Goal: Navigation & Orientation: Find specific page/section

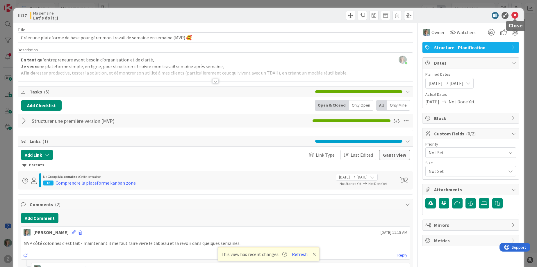
click at [513, 15] on icon at bounding box center [514, 15] width 7 height 7
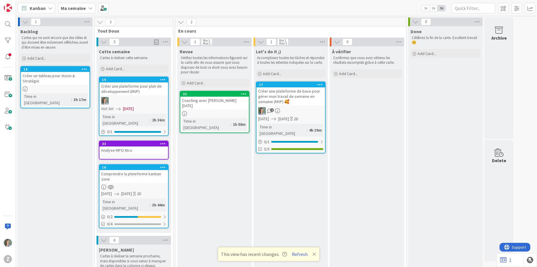
type textarea "x"
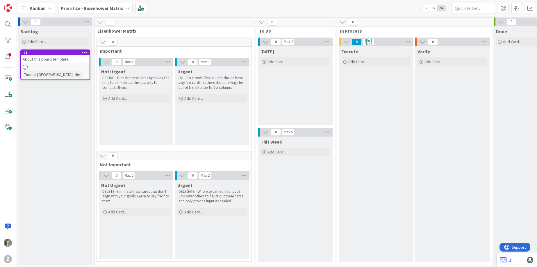
click at [100, 24] on icon at bounding box center [100, 22] width 6 height 6
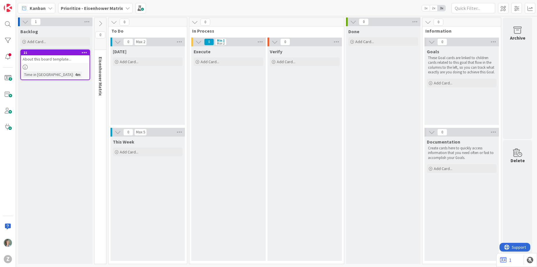
click at [100, 24] on icon at bounding box center [100, 23] width 6 height 6
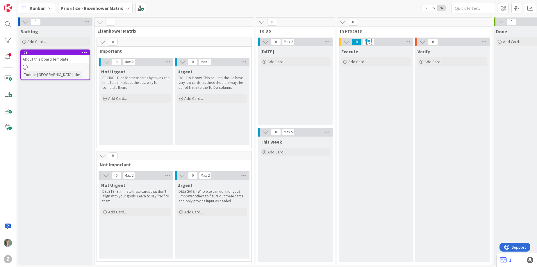
click at [100, 24] on icon at bounding box center [100, 22] width 6 height 6
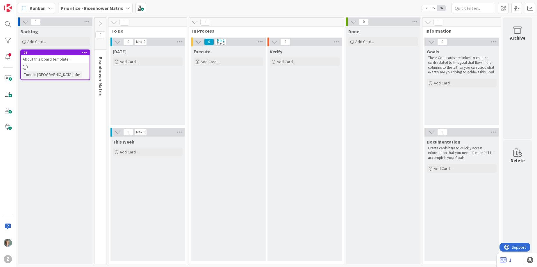
click at [100, 24] on icon at bounding box center [100, 23] width 6 height 6
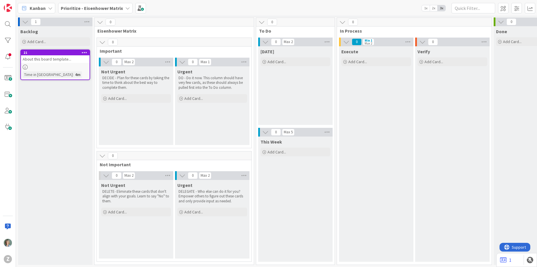
click at [100, 24] on icon at bounding box center [100, 22] width 6 height 6
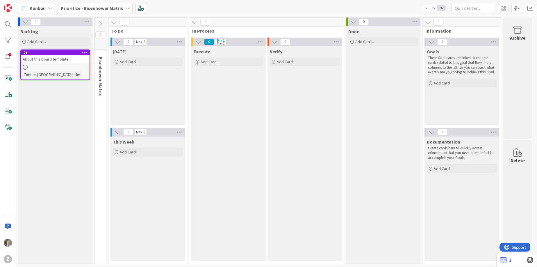
click at [102, 22] on icon at bounding box center [100, 23] width 6 height 6
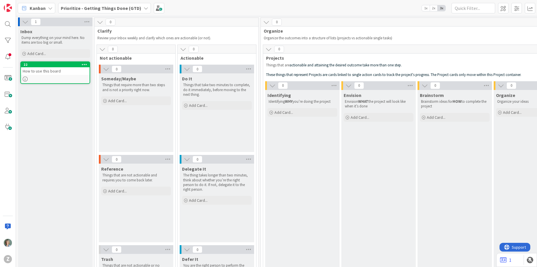
click at [144, 6] on icon at bounding box center [146, 8] width 5 height 5
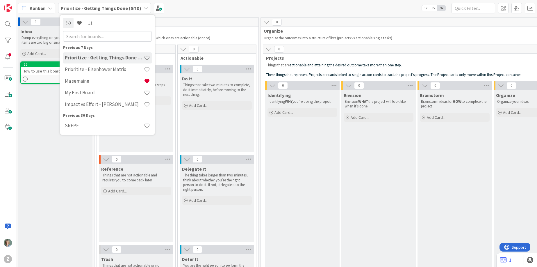
click at [230, 15] on div "Kanban Prioritize - Getting Things Done (GTD) Previous 7 Days Prioritize - Gett…" at bounding box center [276, 8] width 521 height 16
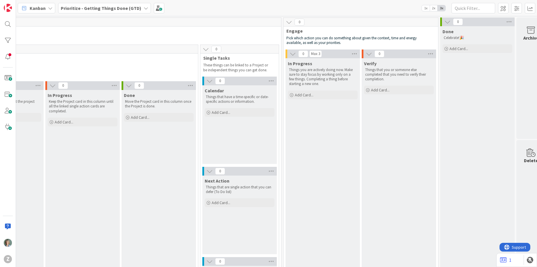
scroll to position [0, 611]
